Goal: Check status: Check status

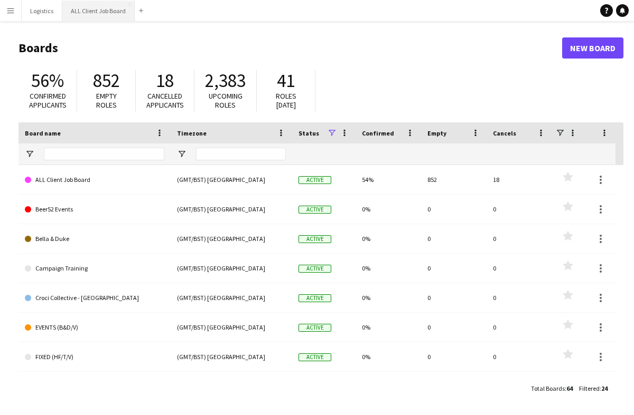
click at [102, 14] on button "ALL Client Job Board Close" at bounding box center [98, 11] width 72 height 21
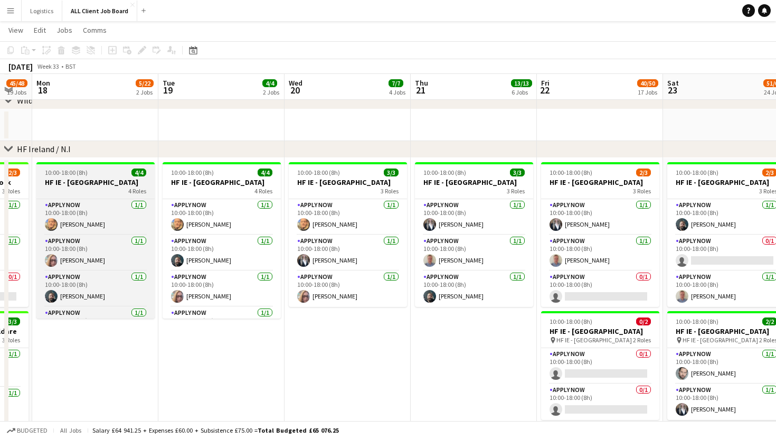
click at [91, 181] on h3 "HF IE - [GEOGRAPHIC_DATA]" at bounding box center [95, 182] width 118 height 10
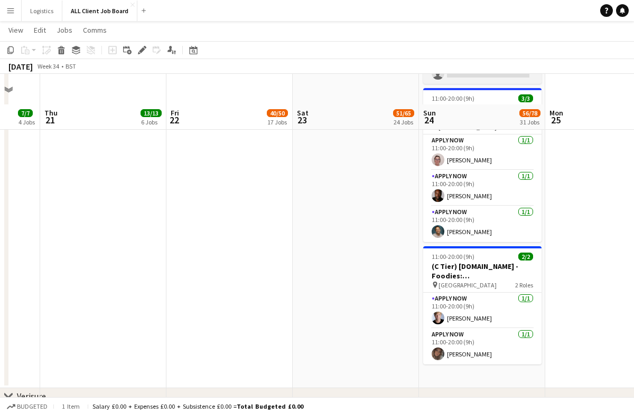
scroll to position [4382, 0]
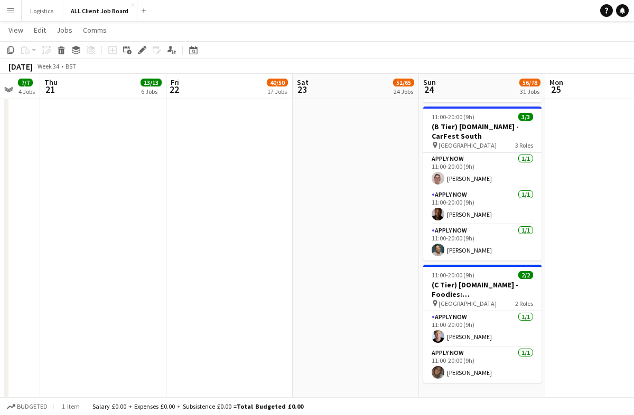
click at [13, 13] on app-icon "Menu" at bounding box center [10, 10] width 8 height 8
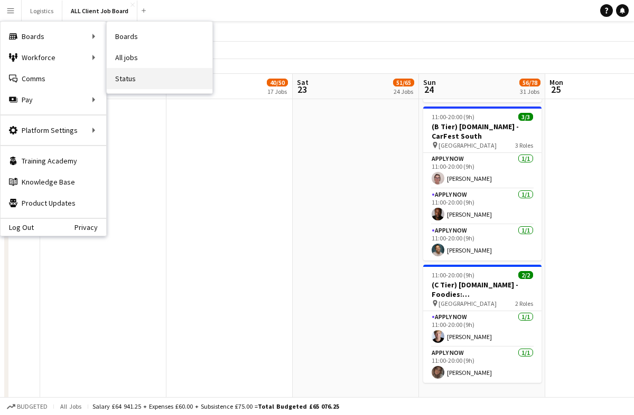
click at [121, 75] on link "Status" at bounding box center [160, 78] width 106 height 21
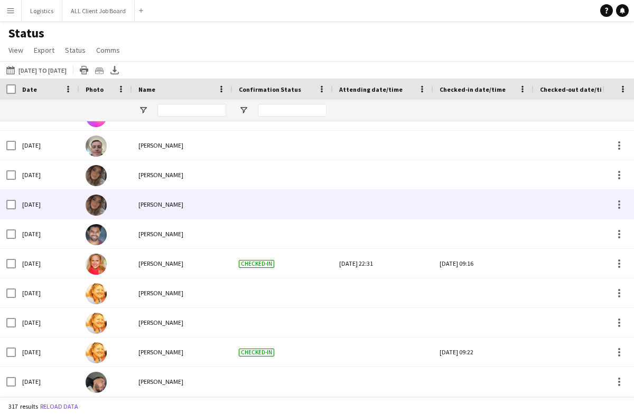
scroll to position [140, 0]
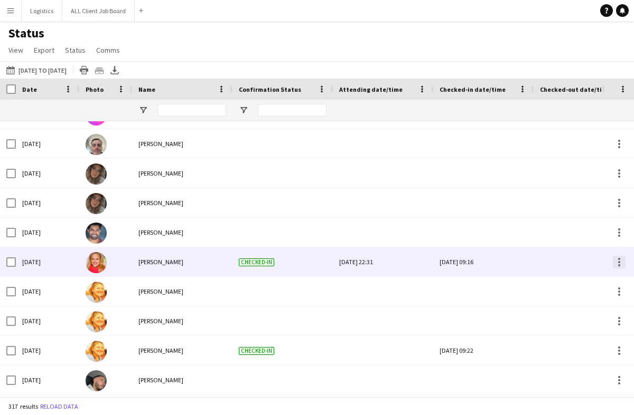
click at [616, 262] on div at bounding box center [618, 262] width 13 height 13
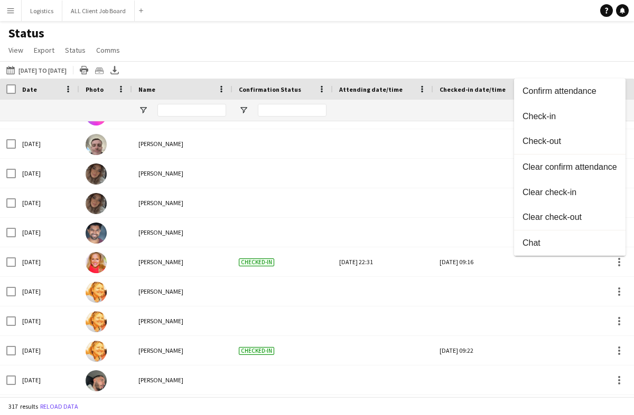
click at [388, 49] on div at bounding box center [317, 207] width 634 height 415
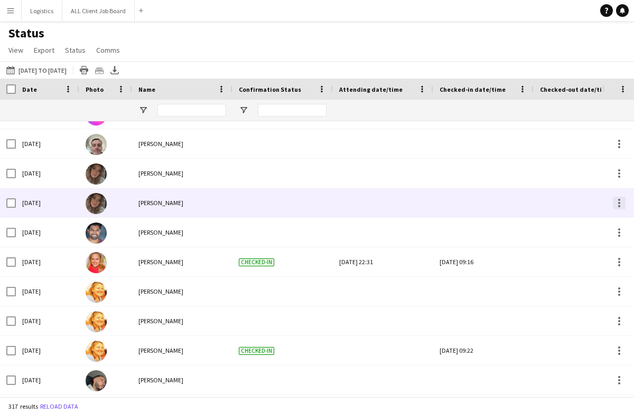
click at [617, 201] on div at bounding box center [618, 203] width 13 height 13
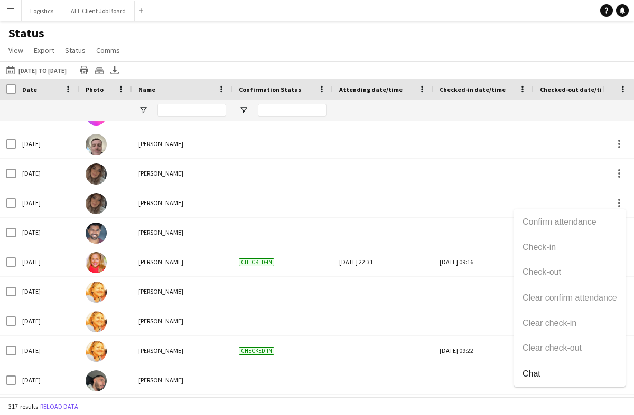
click at [260, 75] on div at bounding box center [317, 207] width 634 height 415
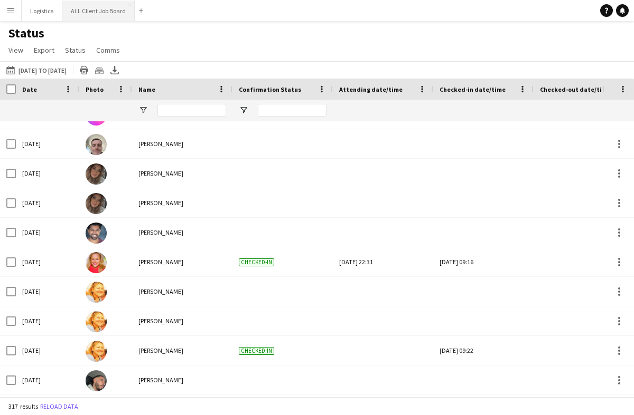
click at [80, 11] on button "ALL Client Job Board Close" at bounding box center [98, 11] width 72 height 21
